Goal: Transaction & Acquisition: Book appointment/travel/reservation

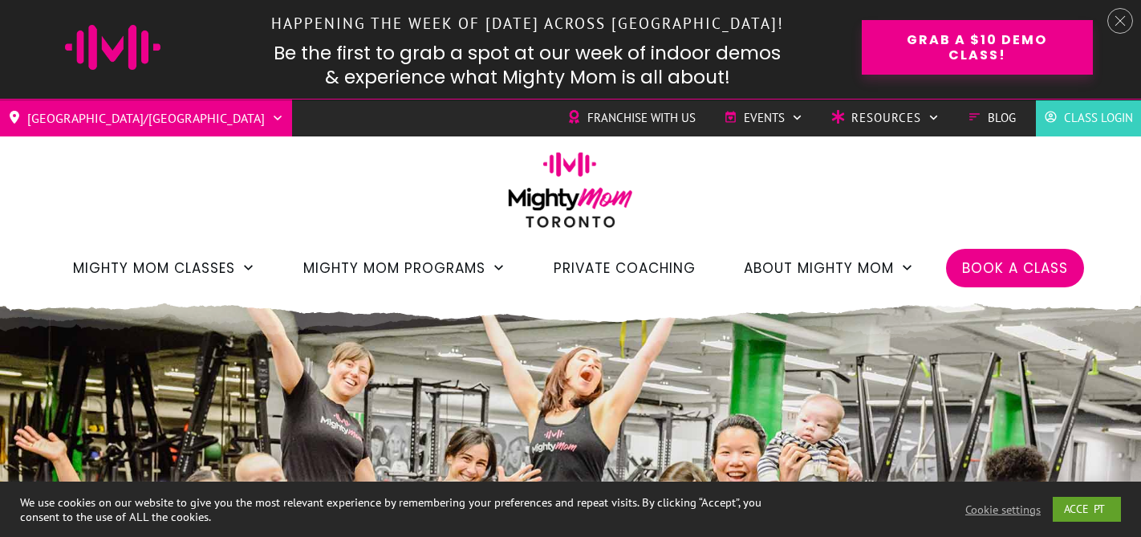
click at [994, 277] on span "Book a Class" at bounding box center [1015, 267] width 106 height 27
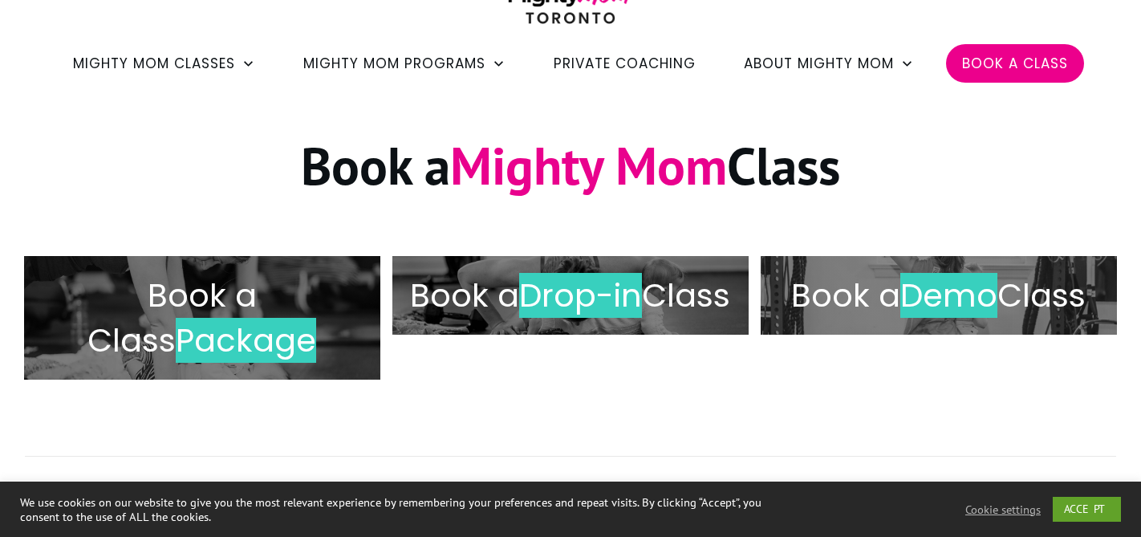
scroll to position [164, 0]
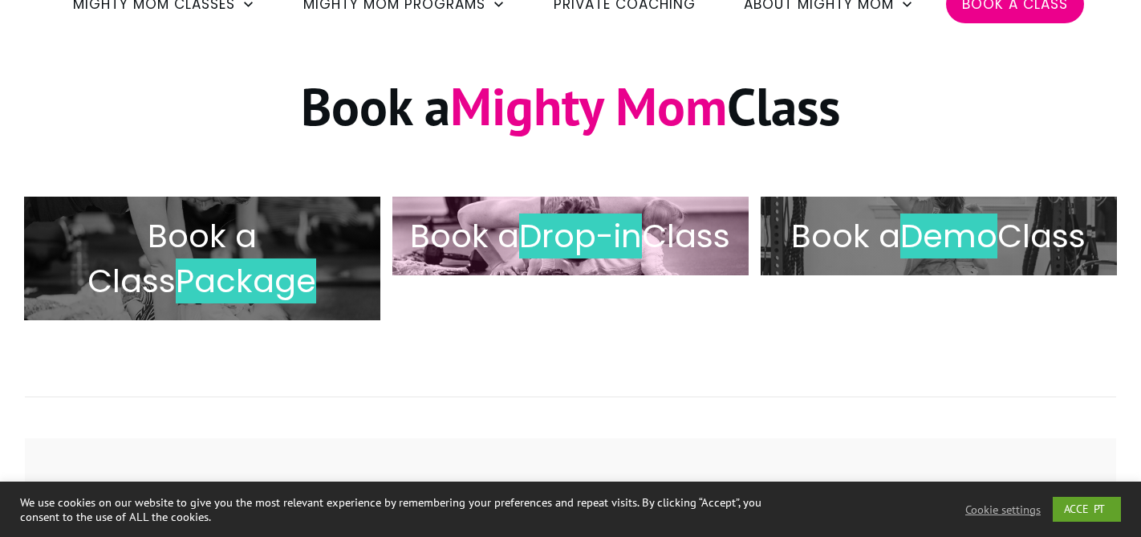
click at [645, 258] on h2 "Book a Drop-in Class" at bounding box center [570, 235] width 323 height 45
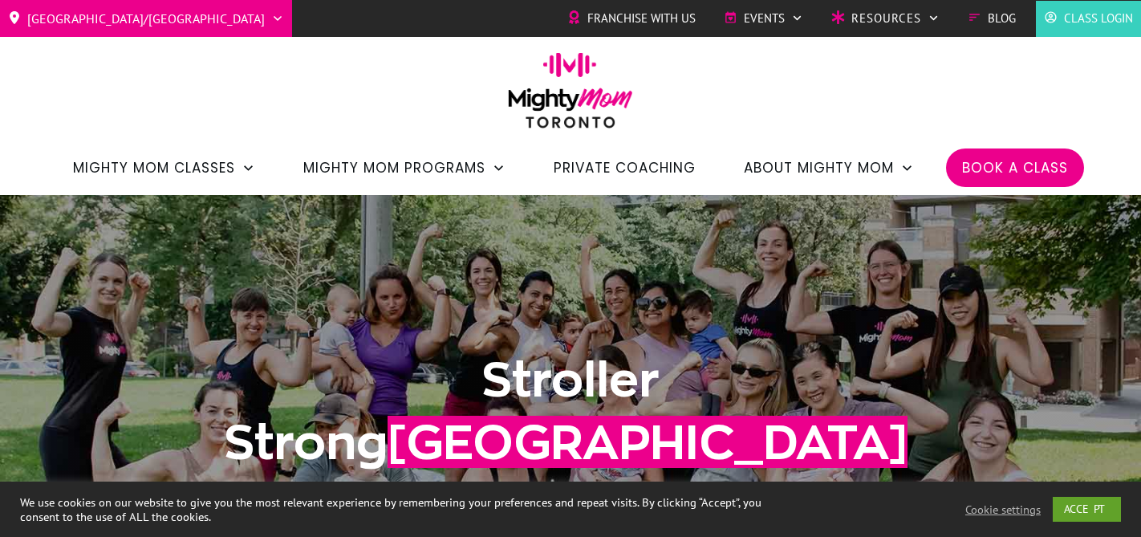
click at [1013, 169] on span "Book a Class" at bounding box center [1015, 167] width 106 height 27
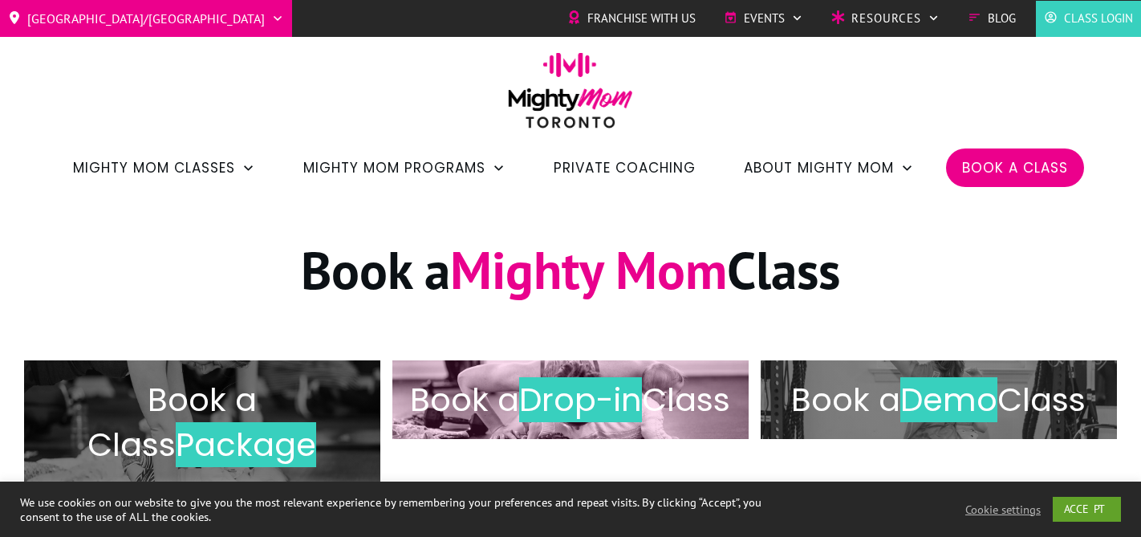
click at [557, 395] on h2 "Book a Drop-in Class" at bounding box center [570, 399] width 323 height 45
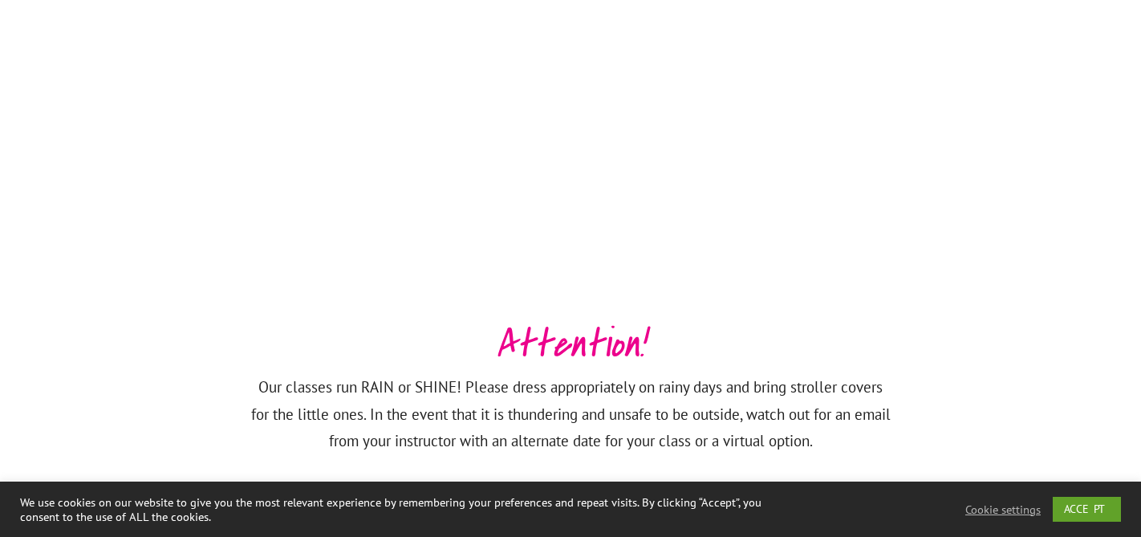
scroll to position [1291, 0]
